Goal: Task Accomplishment & Management: Use online tool/utility

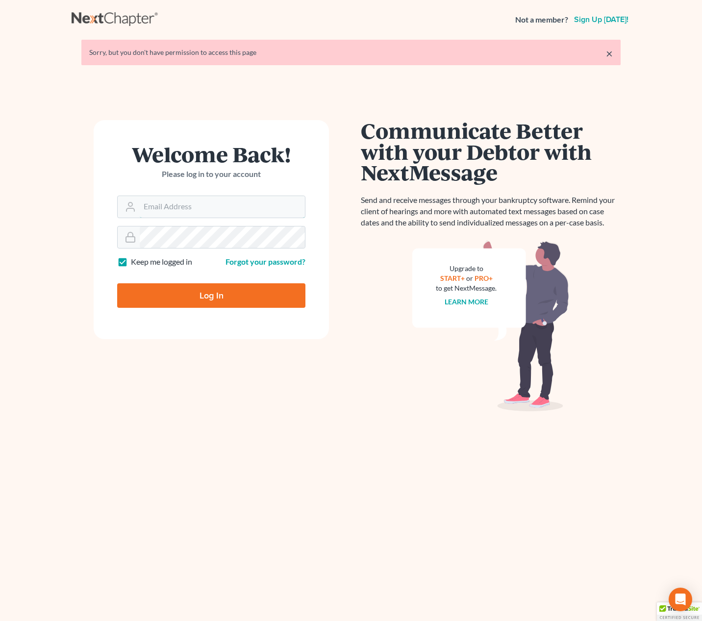
type input "[EMAIL_ADDRESS][DOMAIN_NAME]"
click at [214, 289] on input "Log In" at bounding box center [211, 295] width 188 height 25
type input "Thinking..."
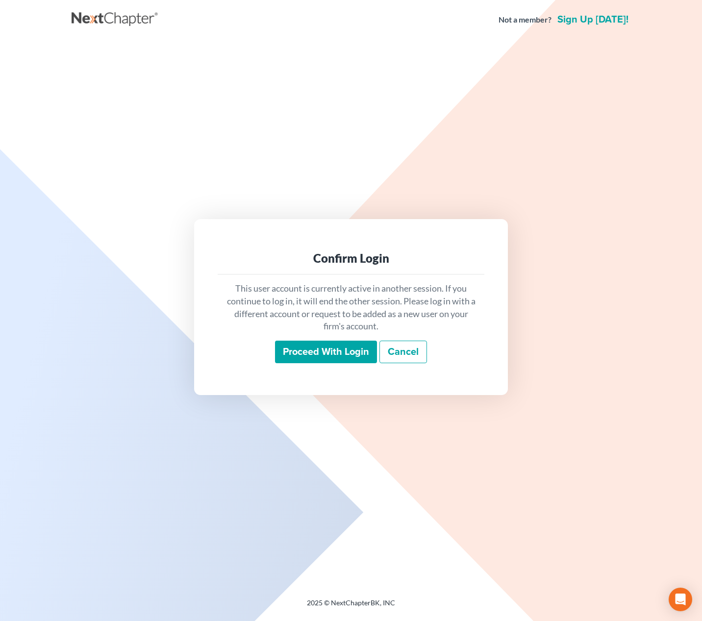
click at [310, 349] on input "Proceed with login" at bounding box center [326, 352] width 102 height 23
